Goal: Information Seeking & Learning: Check status

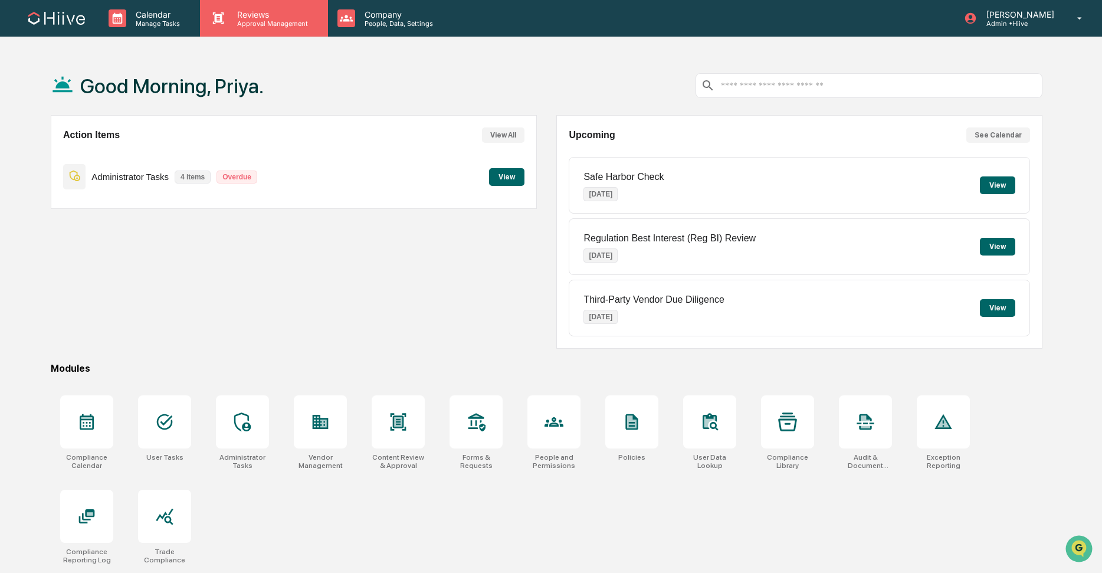
click at [225, 24] on icon at bounding box center [218, 18] width 18 height 18
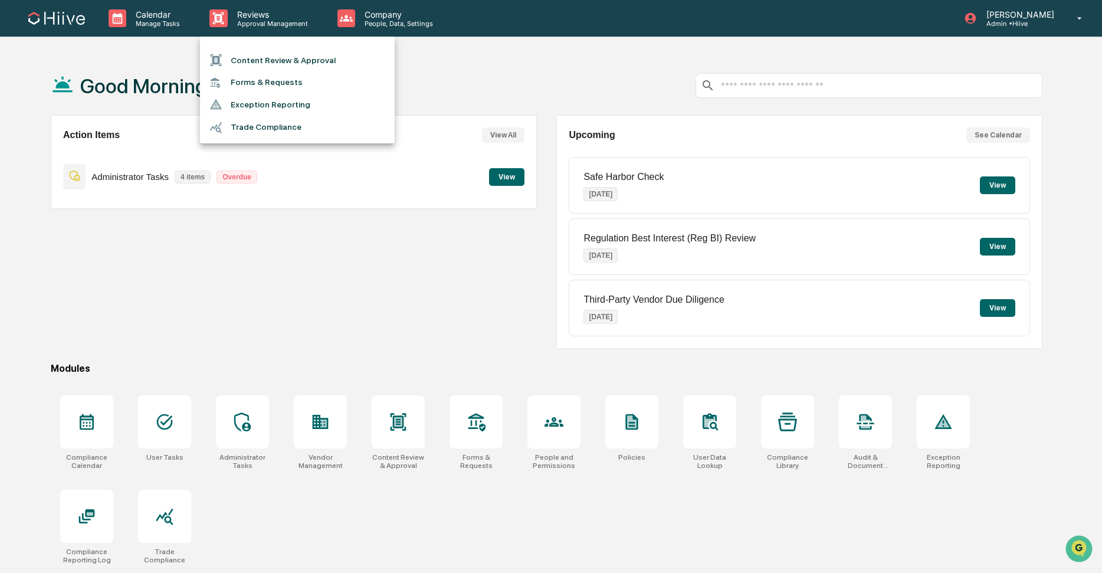
click at [247, 85] on li "Forms & Requests" at bounding box center [297, 82] width 195 height 22
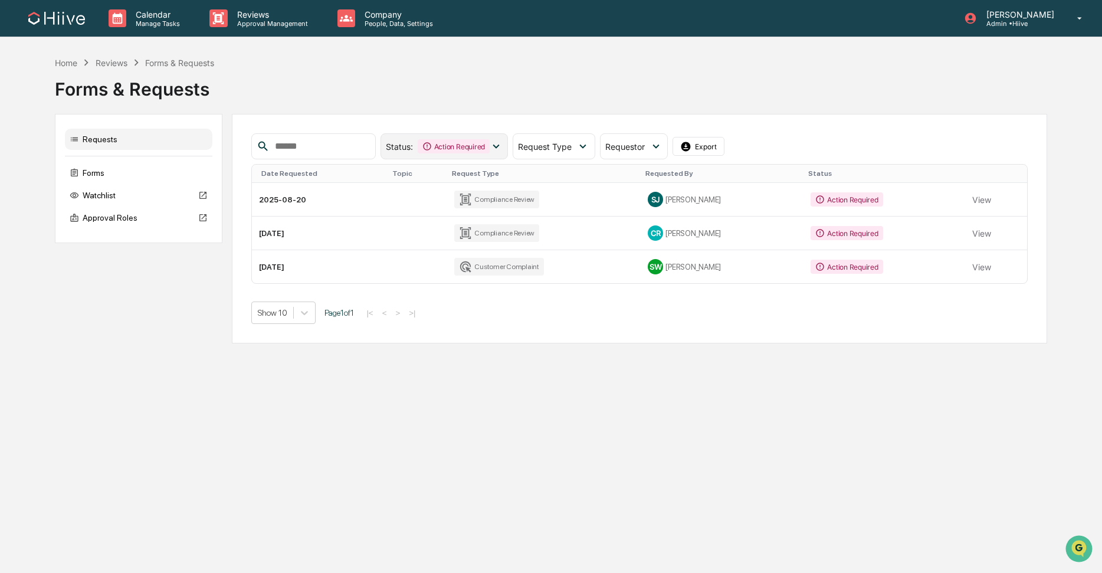
click at [454, 147] on div "Action Required" at bounding box center [454, 146] width 72 height 14
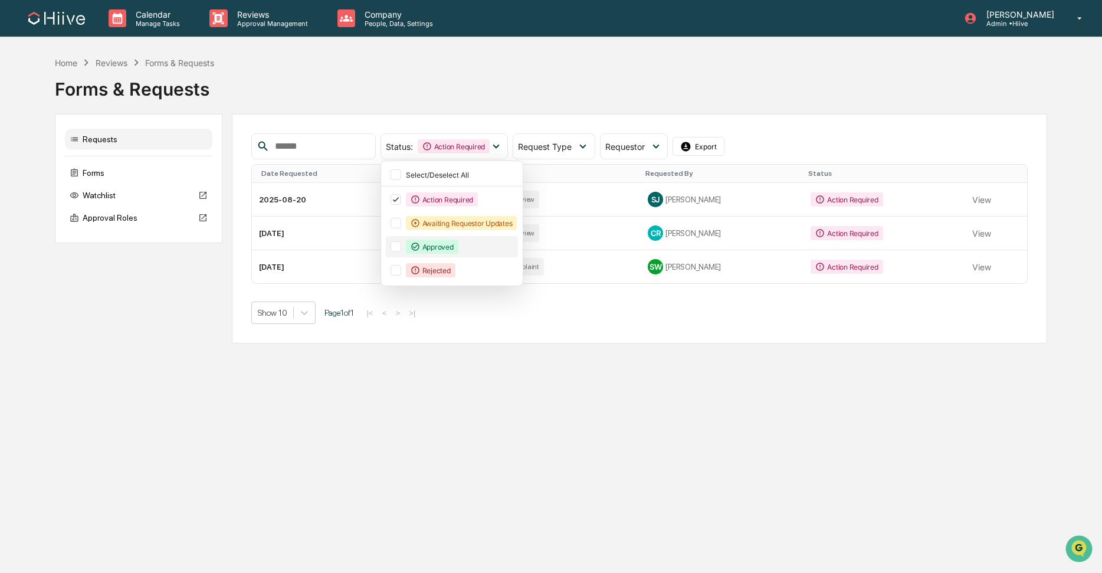
click at [437, 245] on div "Approved" at bounding box center [432, 247] width 53 height 14
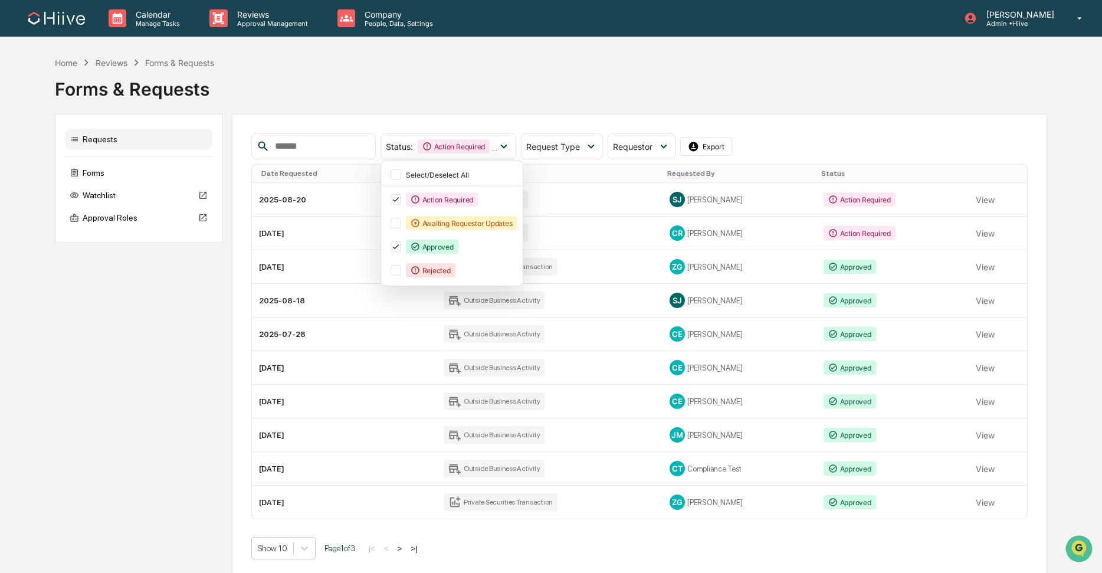
click at [199, 442] on div "Requests Forms Watchlist Approval Roles Status : Action Required Approved Selec…" at bounding box center [551, 346] width 992 height 465
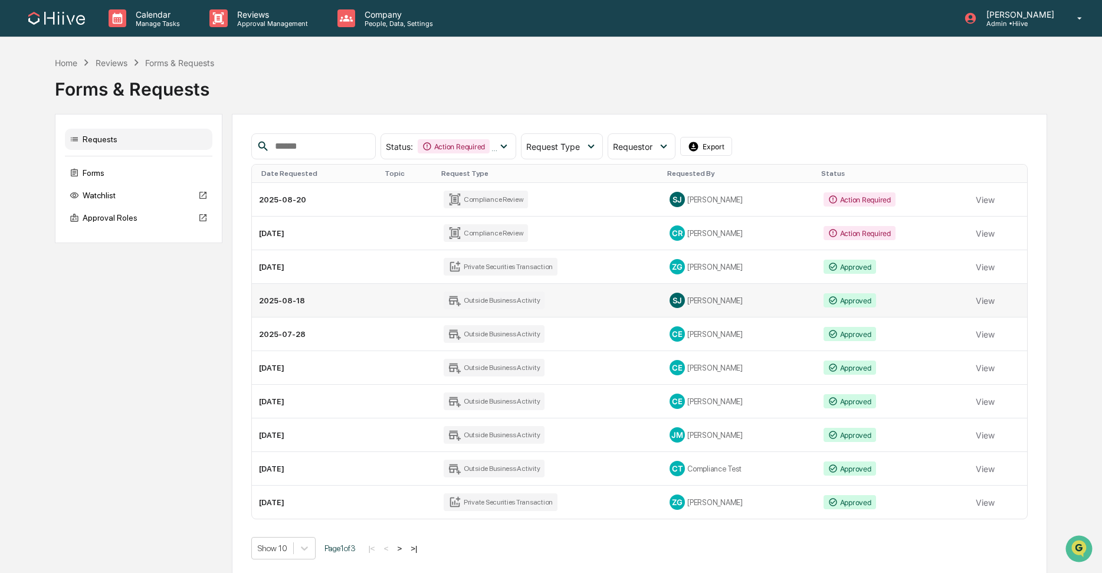
click at [305, 301] on td "2025-08-18" at bounding box center [316, 301] width 128 height 34
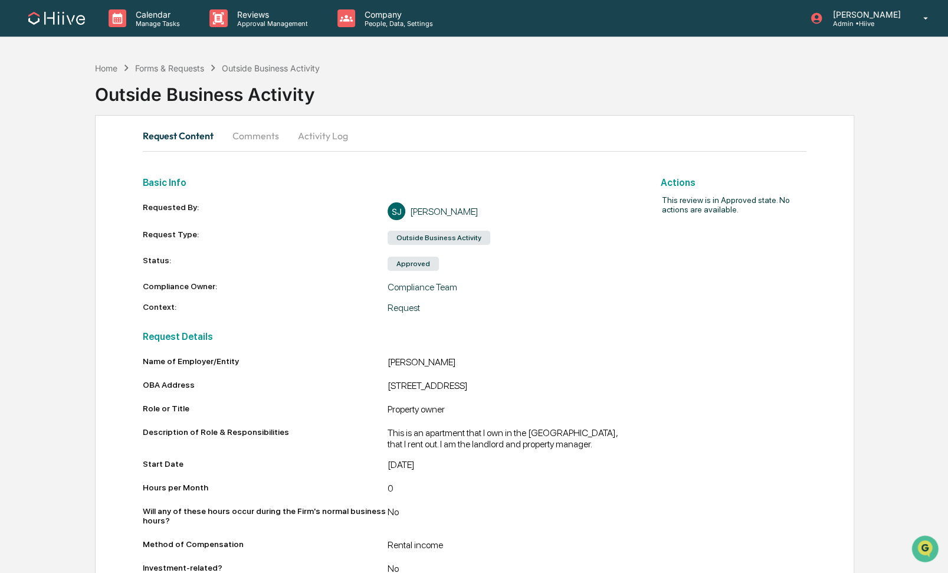
drag, startPoint x: 382, startPoint y: 385, endPoint x: 603, endPoint y: 383, distance: 220.6
click at [603, 383] on div "OBA Address 13 Jasmine House Juniper Drive London SW18 1GJ" at bounding box center [388, 387] width 490 height 14
drag, startPoint x: 451, startPoint y: 409, endPoint x: 389, endPoint y: 405, distance: 61.5
click at [389, 405] on div "Property owner" at bounding box center [510, 410] width 245 height 14
drag, startPoint x: 385, startPoint y: 434, endPoint x: 458, endPoint y: 435, distance: 73.2
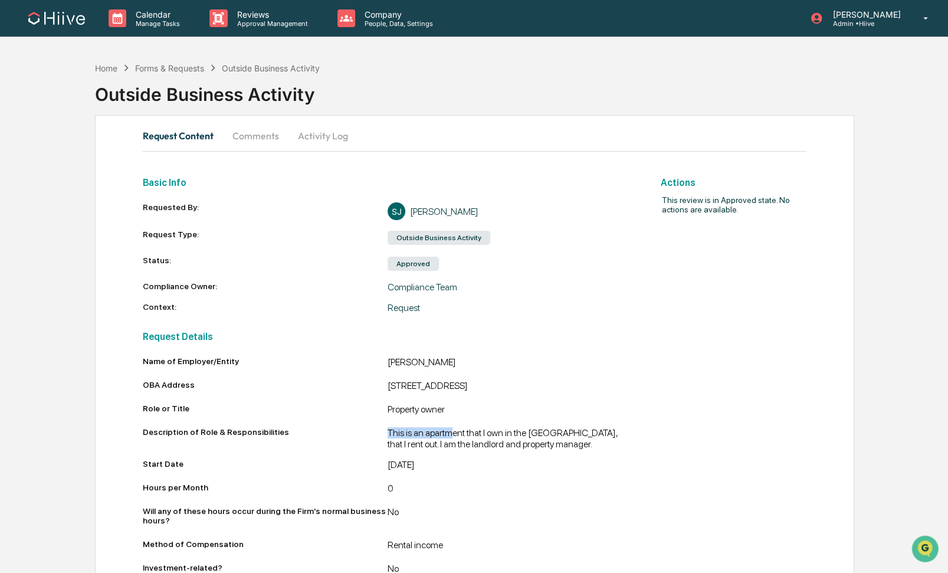
click at [458, 436] on div "This is an apartment that I own in the [GEOGRAPHIC_DATA], that I rent out. I am…" at bounding box center [510, 438] width 245 height 22
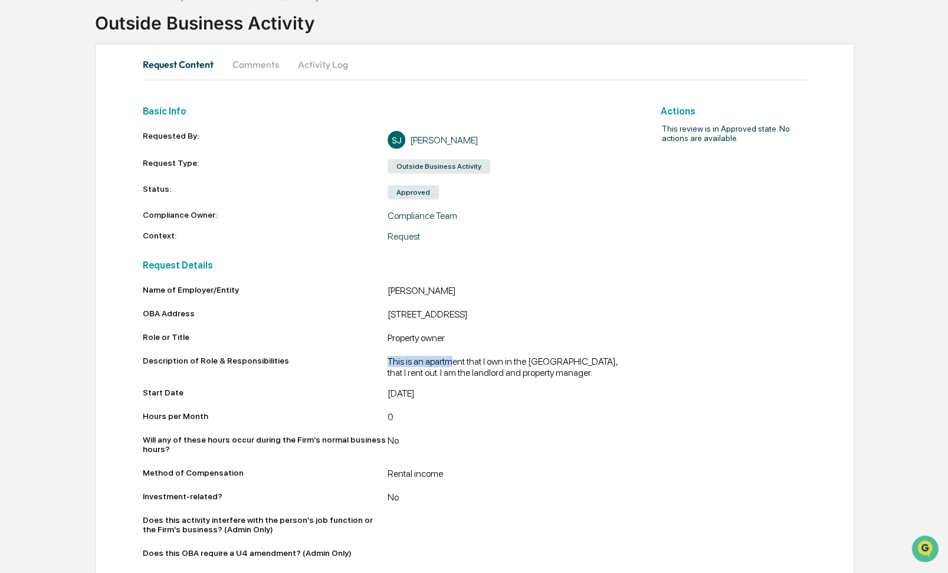
scroll to position [84, 0]
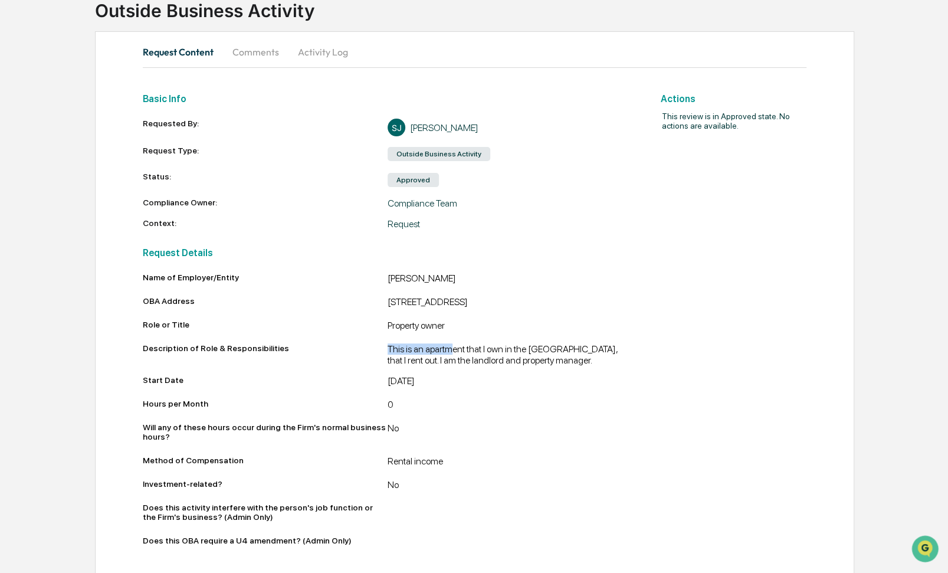
drag, startPoint x: 598, startPoint y: 300, endPoint x: 385, endPoint y: 299, distance: 212.4
click at [388, 299] on div "[STREET_ADDRESS]" at bounding box center [510, 303] width 245 height 14
copy div "[STREET_ADDRESS]"
drag, startPoint x: 447, startPoint y: 459, endPoint x: 377, endPoint y: 455, distance: 69.7
click at [377, 456] on div "Method of Compensation Rental income" at bounding box center [388, 462] width 490 height 14
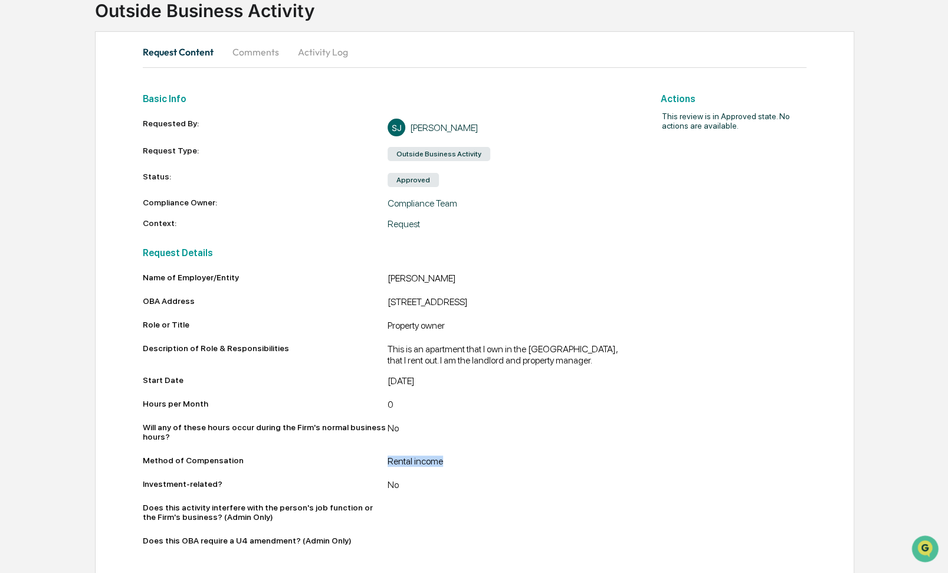
copy div "Rental income"
drag, startPoint x: 451, startPoint y: 323, endPoint x: 380, endPoint y: 324, distance: 70.2
click at [380, 324] on div "Role or Title Property owner" at bounding box center [388, 327] width 490 height 14
copy div "Property owner"
drag, startPoint x: 451, startPoint y: 360, endPoint x: 416, endPoint y: 359, distance: 34.3
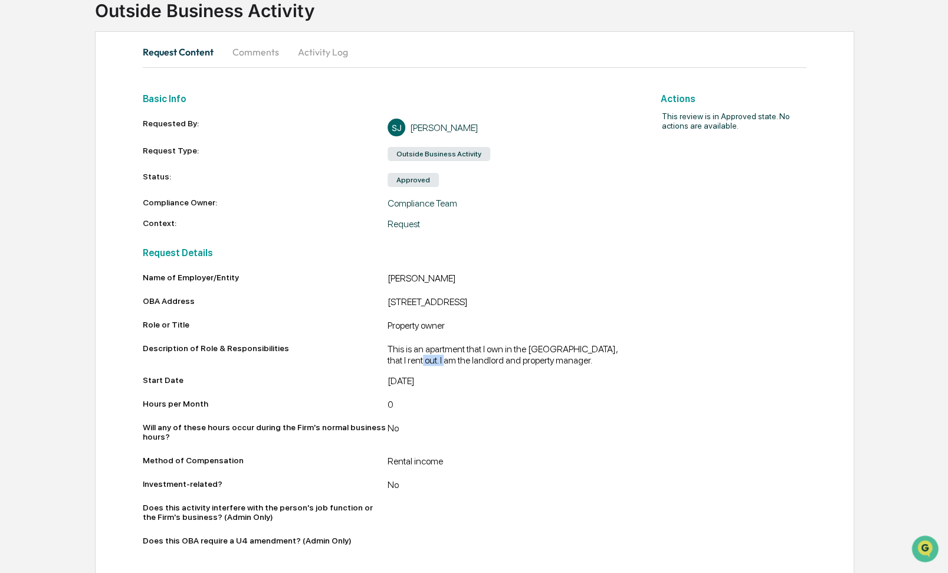
click at [416, 359] on div "This is an apartment that I own in the [GEOGRAPHIC_DATA], that I rent out. I am…" at bounding box center [510, 354] width 245 height 22
drag, startPoint x: 552, startPoint y: 359, endPoint x: 414, endPoint y: 357, distance: 137.5
click at [414, 357] on div "This is an apartment that I own in the [GEOGRAPHIC_DATA], that I rent out. I am…" at bounding box center [510, 354] width 245 height 22
copy div "landlord and property manager."
drag, startPoint x: 420, startPoint y: 378, endPoint x: 375, endPoint y: 381, distance: 45.6
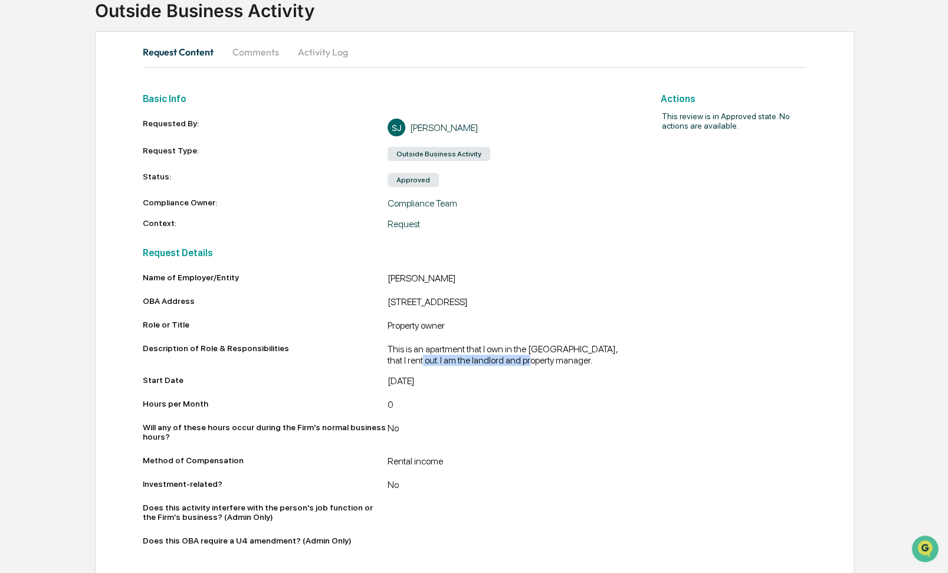
click at [375, 381] on div "Start Date 7/23/22" at bounding box center [388, 382] width 490 height 14
drag, startPoint x: 549, startPoint y: 363, endPoint x: 376, endPoint y: 353, distance: 173.2
click at [376, 353] on div "Description of Role & Responsibilities This is an apartment that I own in the U…" at bounding box center [388, 354] width 490 height 22
copy div "This is an apartment that I own in the [GEOGRAPHIC_DATA], that I rent out. I am…"
